Goal: Find specific page/section: Find specific page/section

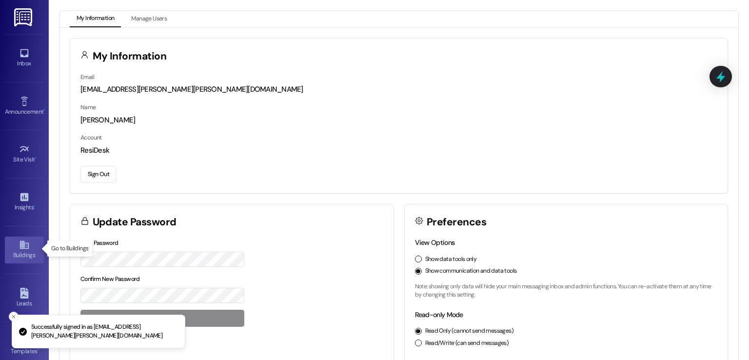
click at [12, 244] on link "Buildings" at bounding box center [24, 250] width 39 height 26
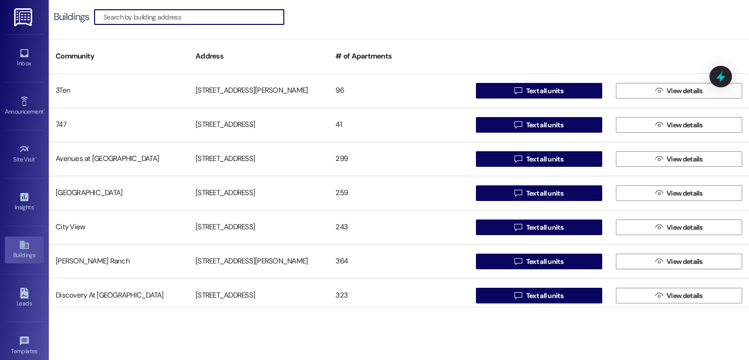
click at [255, 16] on input at bounding box center [193, 17] width 180 height 14
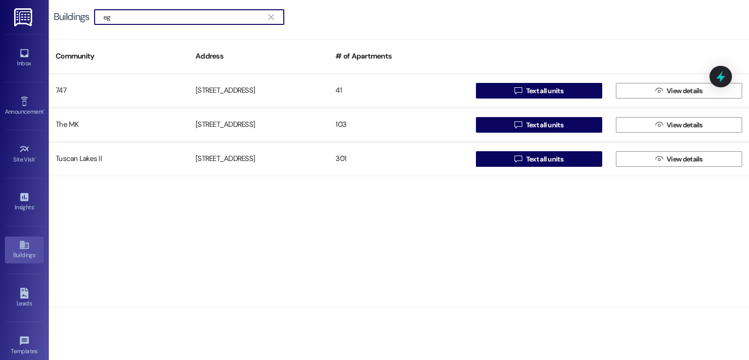
type input "egr"
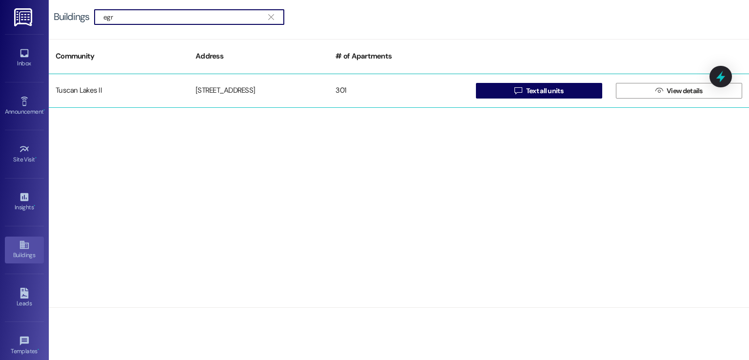
click at [258, 79] on div "Tuscan Lakes II [STREET_ADDRESS]  Text all units  View details" at bounding box center [399, 91] width 700 height 34
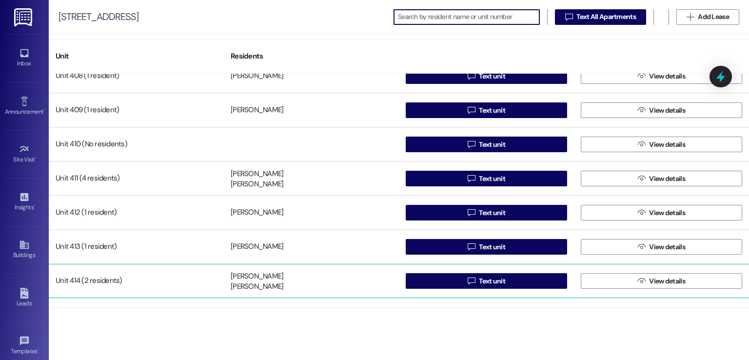
scroll to position [1365, 0]
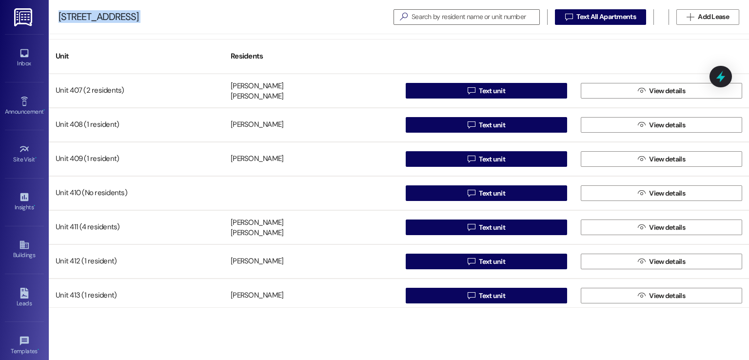
drag, startPoint x: 157, startPoint y: 12, endPoint x: 58, endPoint y: 11, distance: 99.5
click at [58, 11] on div "[STREET_ADDRESS]   Text All Apartments  Add Lease" at bounding box center [399, 17] width 700 height 34
copy div "[STREET_ADDRESS]"
click at [12, 246] on link "Buildings" at bounding box center [24, 250] width 39 height 26
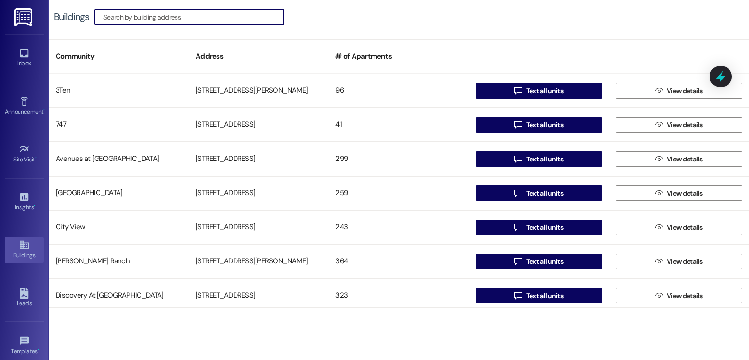
click at [213, 19] on input at bounding box center [193, 17] width 180 height 14
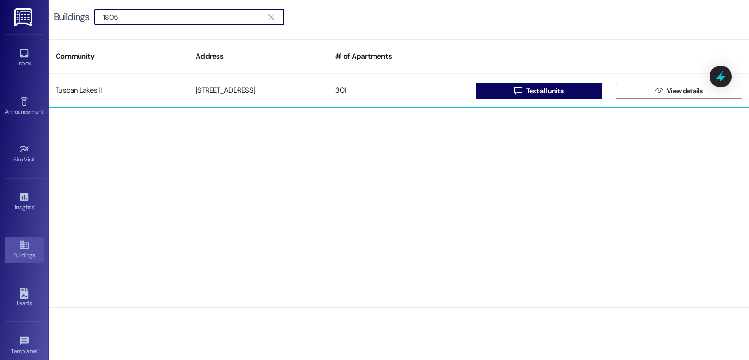
type input "1805"
click at [222, 88] on div "[STREET_ADDRESS]" at bounding box center [259, 91] width 140 height 20
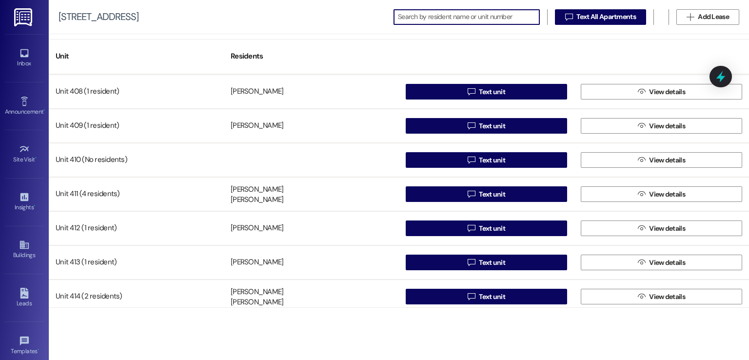
scroll to position [1414, 0]
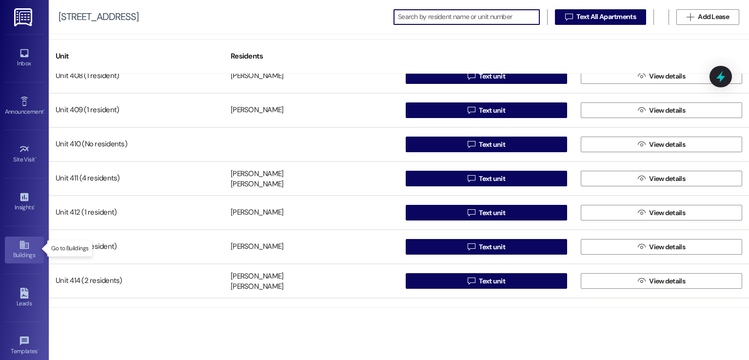
click at [23, 250] on div "Buildings" at bounding box center [24, 255] width 49 height 10
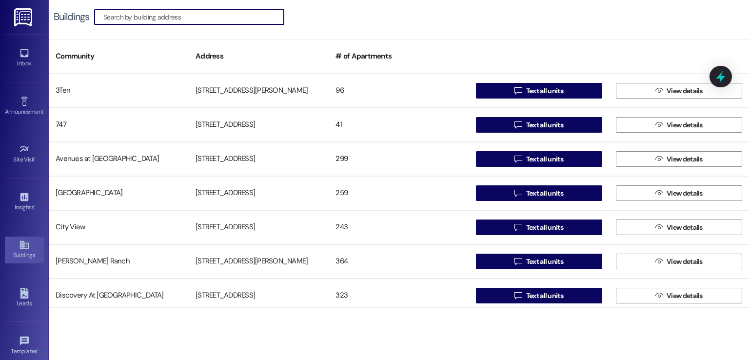
click at [204, 20] on input at bounding box center [193, 17] width 180 height 14
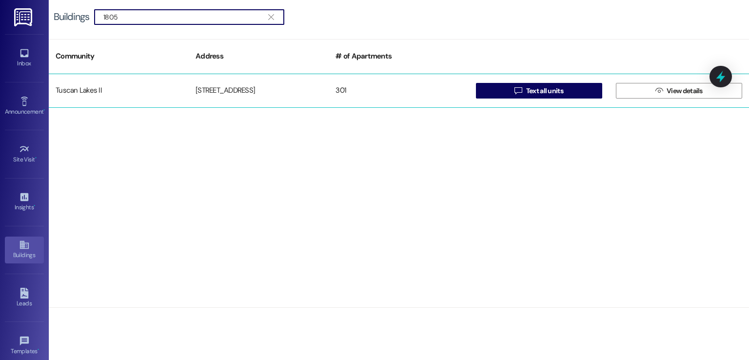
type input "1805"
click at [227, 86] on div "[STREET_ADDRESS]" at bounding box center [259, 91] width 140 height 20
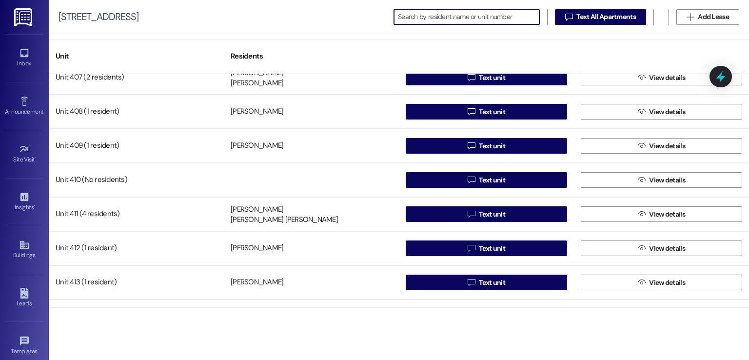
scroll to position [1414, 0]
